Goal: Communication & Community: Answer question/provide support

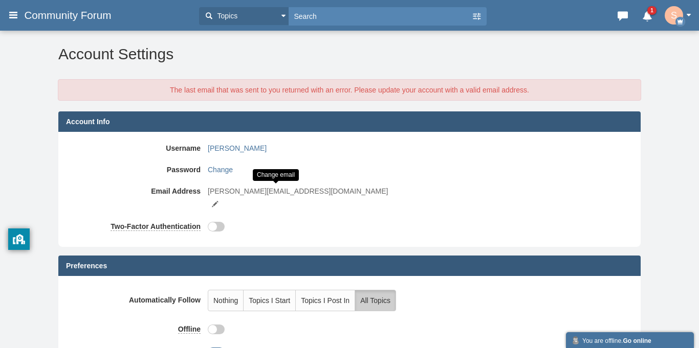
click at [220, 200] on small at bounding box center [214, 204] width 9 height 9
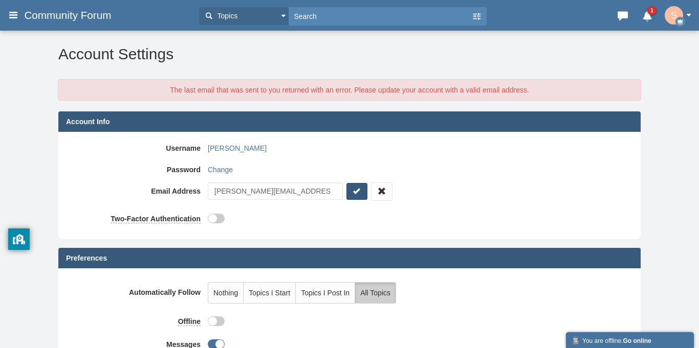
type input "sward@gmail.comm"
click at [362, 193] on icon "submit" at bounding box center [357, 191] width 10 height 11
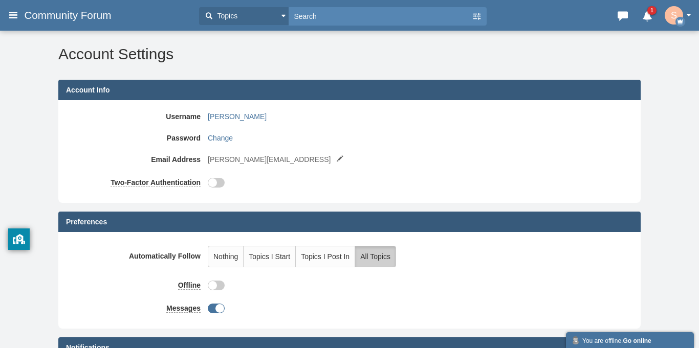
click at [671, 20] on img "button" at bounding box center [674, 15] width 18 height 18
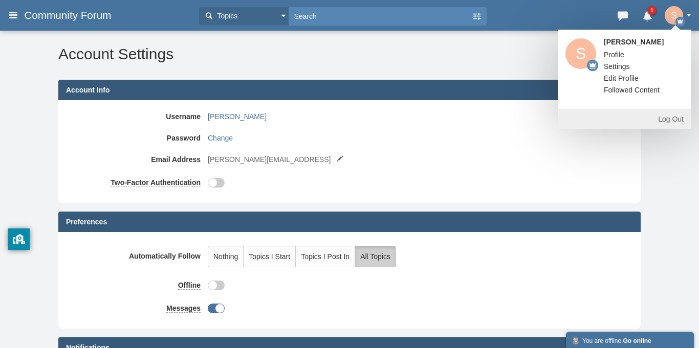
click at [614, 53] on span "Profile" at bounding box center [614, 55] width 20 height 8
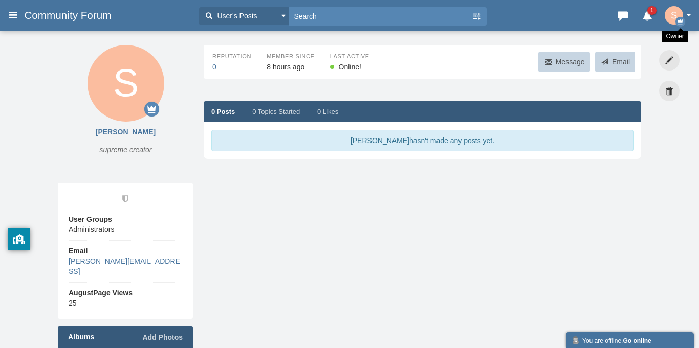
click at [679, 22] on icon "button" at bounding box center [680, 22] width 10 height 10
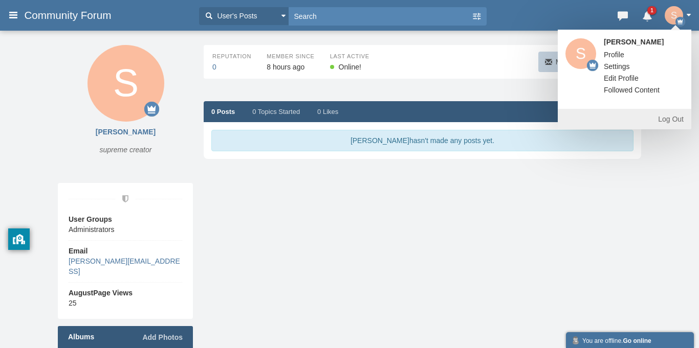
click at [620, 64] on link "Settings" at bounding box center [616, 66] width 41 height 10
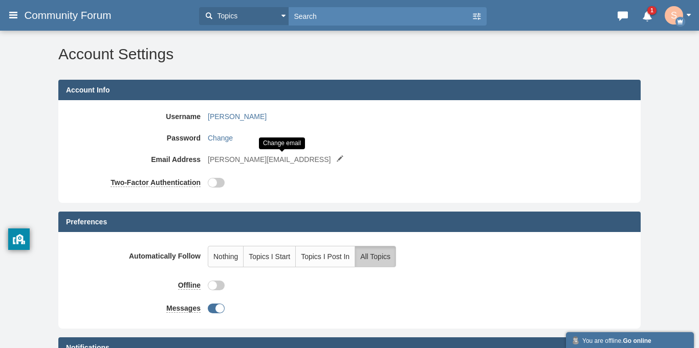
click at [335, 160] on small at bounding box center [339, 159] width 9 height 9
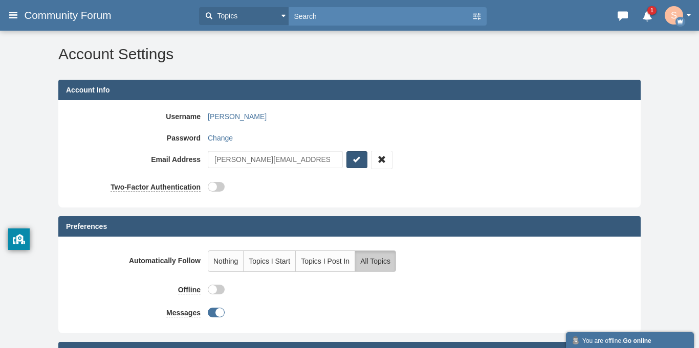
type input "[PERSON_NAME][EMAIL_ADDRESS][DOMAIN_NAME]"
click at [362, 163] on icon "submit" at bounding box center [357, 160] width 10 height 11
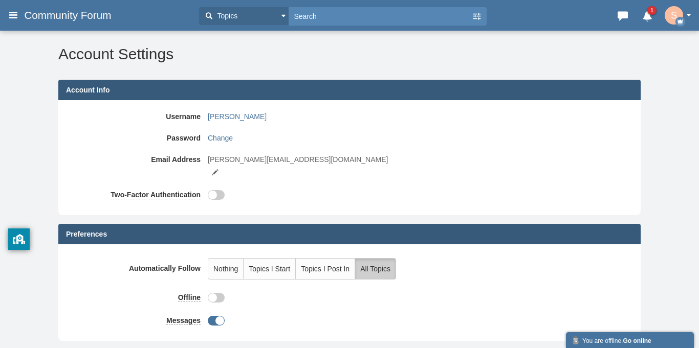
click at [234, 21] on button "Topics" at bounding box center [244, 16] width 90 height 18
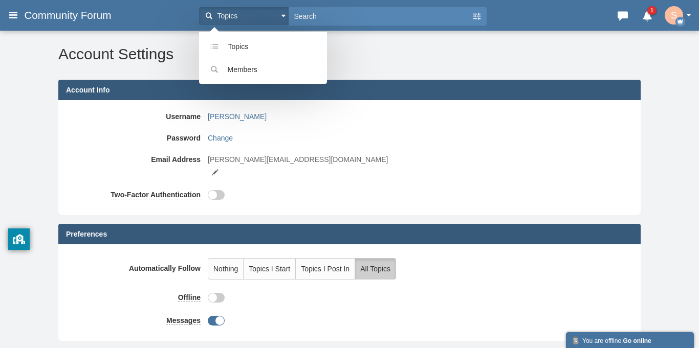
click at [234, 21] on button "Topics" at bounding box center [244, 16] width 90 height 18
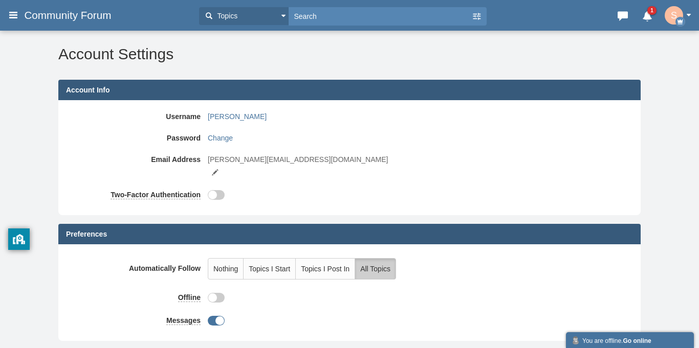
click at [65, 17] on span "Community Forum" at bounding box center [71, 15] width 95 height 12
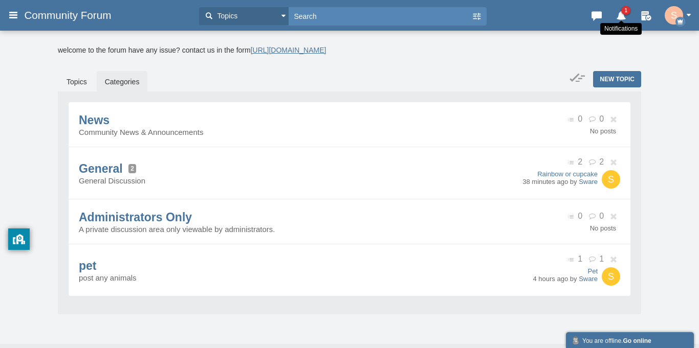
click at [622, 16] on icon at bounding box center [621, 14] width 14 height 10
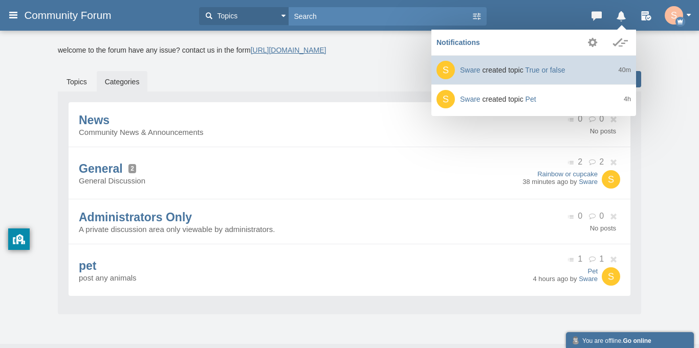
click at [533, 78] on link "Sware created topic True or false 40m" at bounding box center [533, 70] width 205 height 29
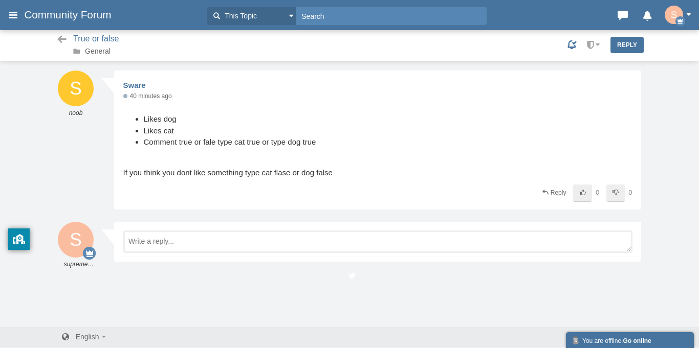
scroll to position [1, 0]
click at [625, 83] on icon at bounding box center [625, 85] width 9 height 6
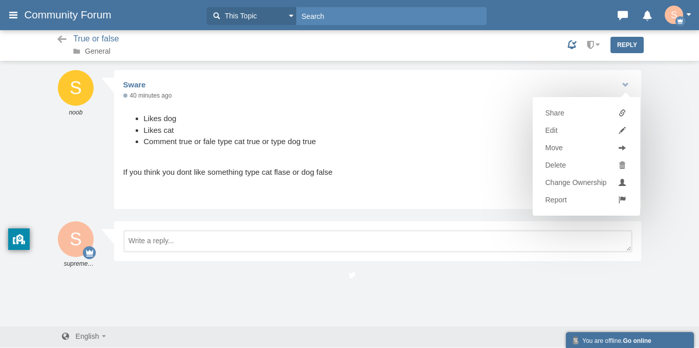
click at [679, 128] on div "Messages are turned off. Enable them to send or receive messages. Enable Messag…" at bounding box center [349, 198] width 699 height 257
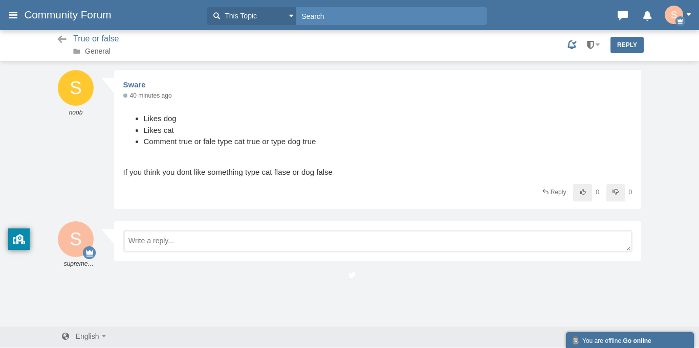
click at [597, 43] on span at bounding box center [597, 44] width 5 height 3
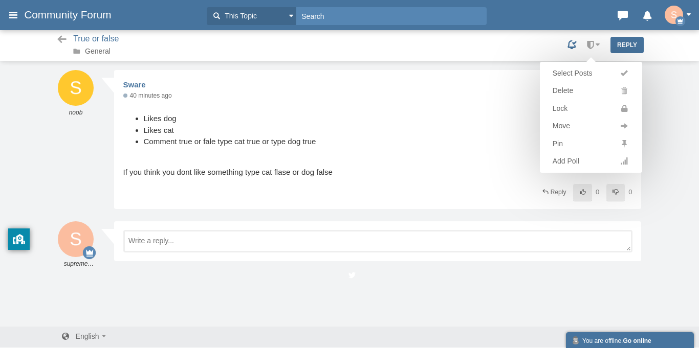
click at [670, 111] on div "Messages are turned off. Enable them to send or receive messages. Enable Messag…" at bounding box center [349, 198] width 699 height 257
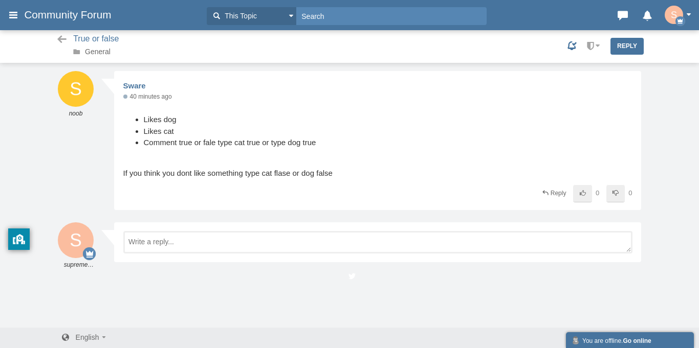
click at [55, 19] on span "Community Forum" at bounding box center [71, 15] width 95 height 12
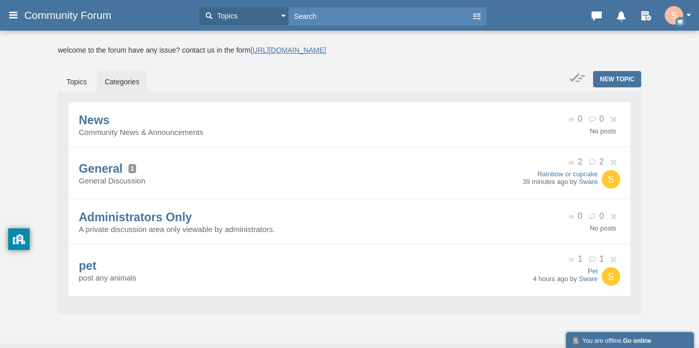
click at [671, 14] on img "button" at bounding box center [674, 15] width 18 height 18
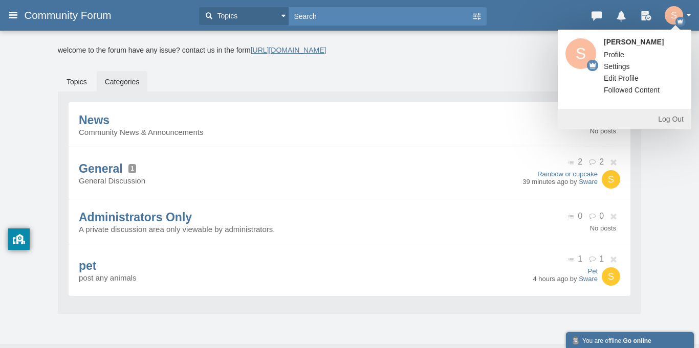
click at [668, 111] on link "Log Out" at bounding box center [625, 119] width 134 height 20
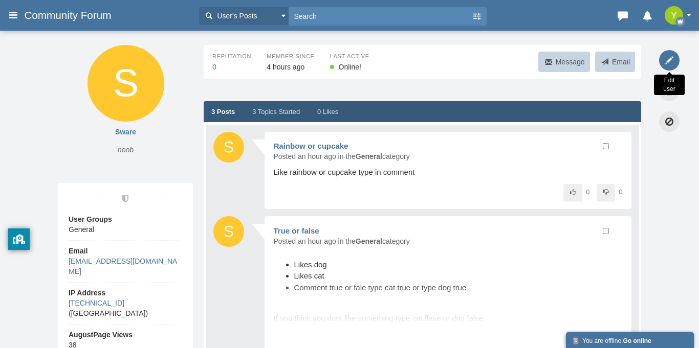
click at [664, 63] on icon at bounding box center [669, 60] width 20 height 20
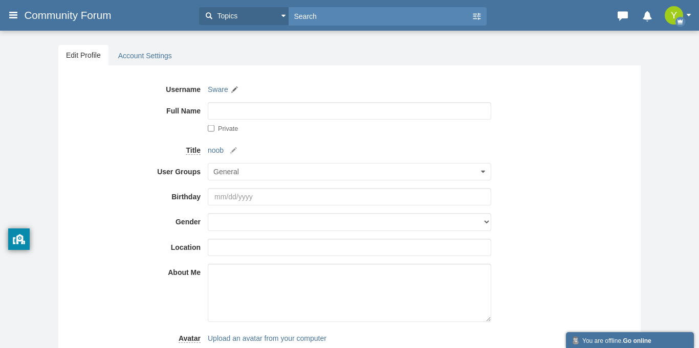
click at [59, 14] on span "Community Forum" at bounding box center [71, 15] width 95 height 12
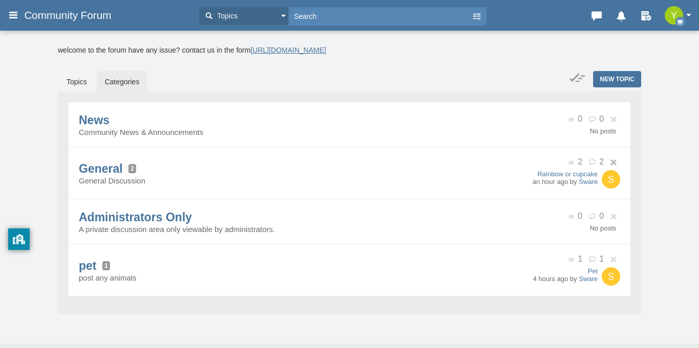
click at [604, 189] on img at bounding box center [611, 179] width 18 height 18
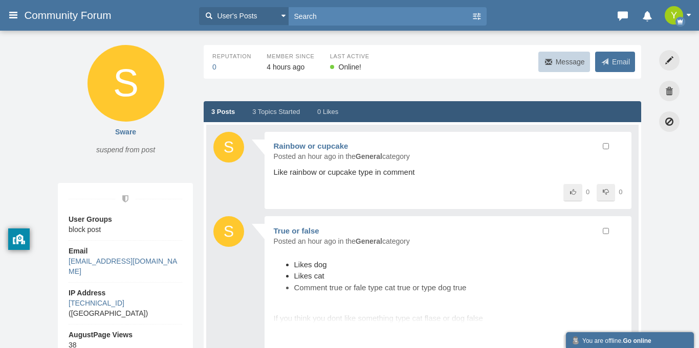
click at [606, 57] on span at bounding box center [605, 62] width 10 height 10
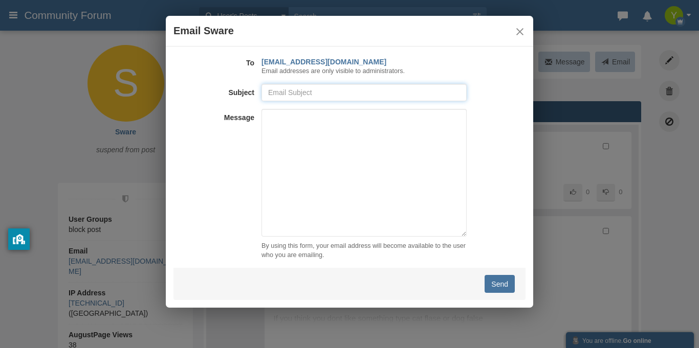
click at [351, 94] on input "text" at bounding box center [363, 92] width 205 height 17
type input "form finish"
click at [297, 142] on textarea at bounding box center [363, 173] width 205 height 128
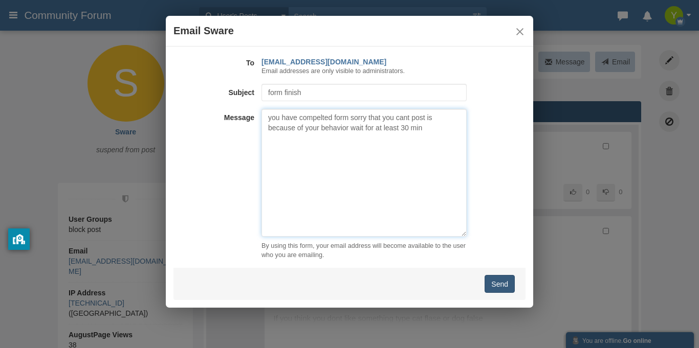
type textarea "you have compelted form sorry that you cant post is because of your behavior wa…"
click at [489, 286] on button "Send" at bounding box center [500, 284] width 30 height 18
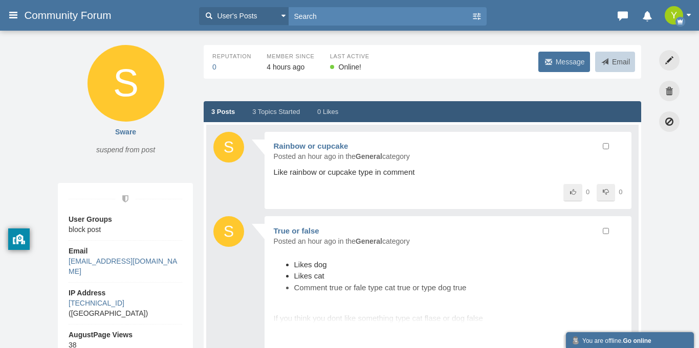
click at [579, 62] on span "Message" at bounding box center [570, 62] width 29 height 8
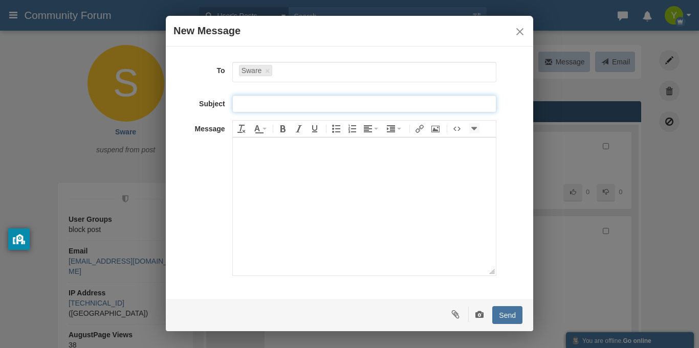
click at [345, 107] on input at bounding box center [364, 103] width 264 height 17
type input "thanks for submitting"
click at [253, 208] on body at bounding box center [363, 206] width 263 height 138
click at [507, 313] on link "Send" at bounding box center [507, 316] width 30 height 18
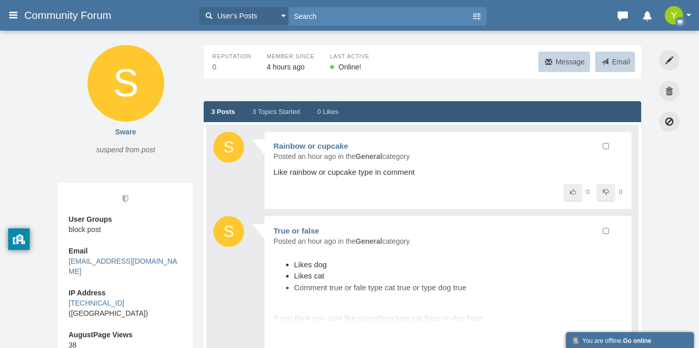
click at [695, 25] on header "Categories Members Calendar Community Forum User's Posts User's Posts Topics Me…" at bounding box center [349, 15] width 699 height 31
